Goal: Register for event/course

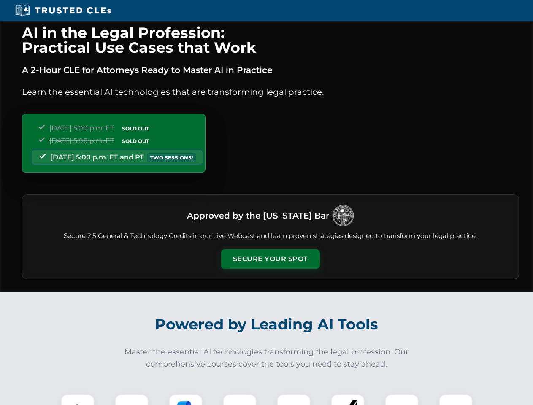
click at [270, 259] on button "Secure Your Spot" at bounding box center [270, 258] width 99 height 19
click at [78, 399] on img at bounding box center [77, 410] width 24 height 24
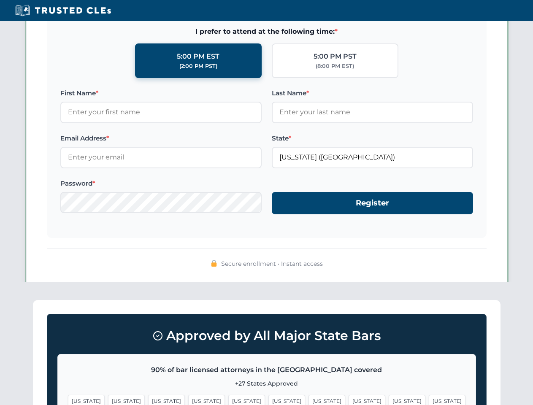
click at [308, 399] on span "[US_STATE]" at bounding box center [326, 401] width 37 height 12
click at [388, 399] on span "[US_STATE]" at bounding box center [406, 401] width 37 height 12
